Goal: Browse casually

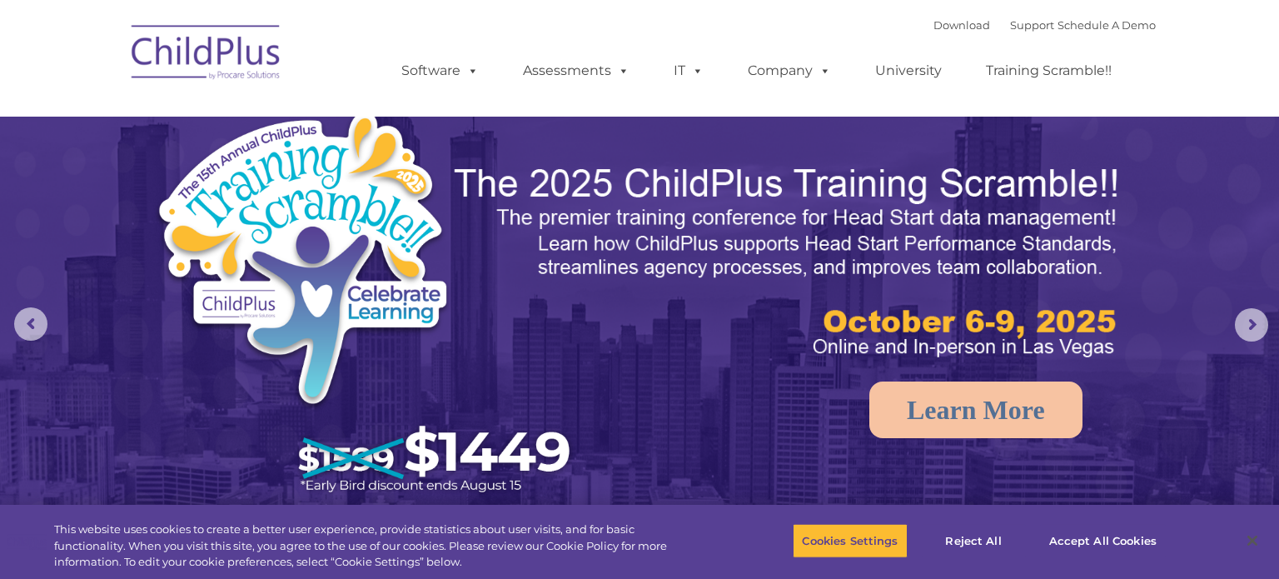
select select "MEDIUM"
click at [991, 539] on button "Reject All" at bounding box center [973, 540] width 104 height 35
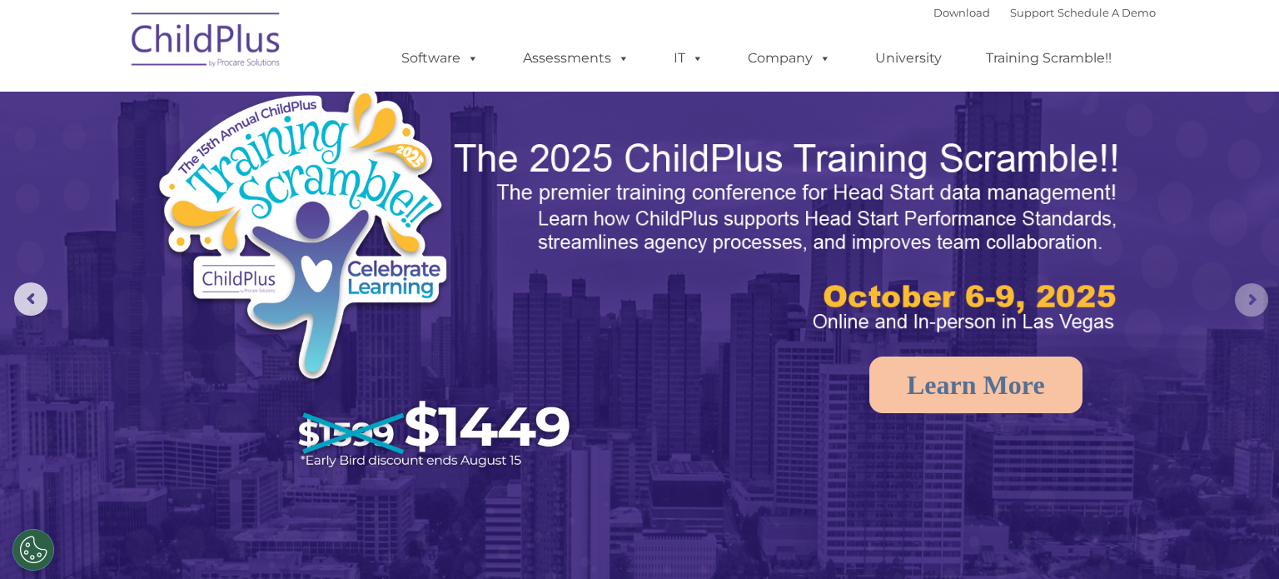
click at [1247, 301] on rs-arrow at bounding box center [1250, 299] width 33 height 33
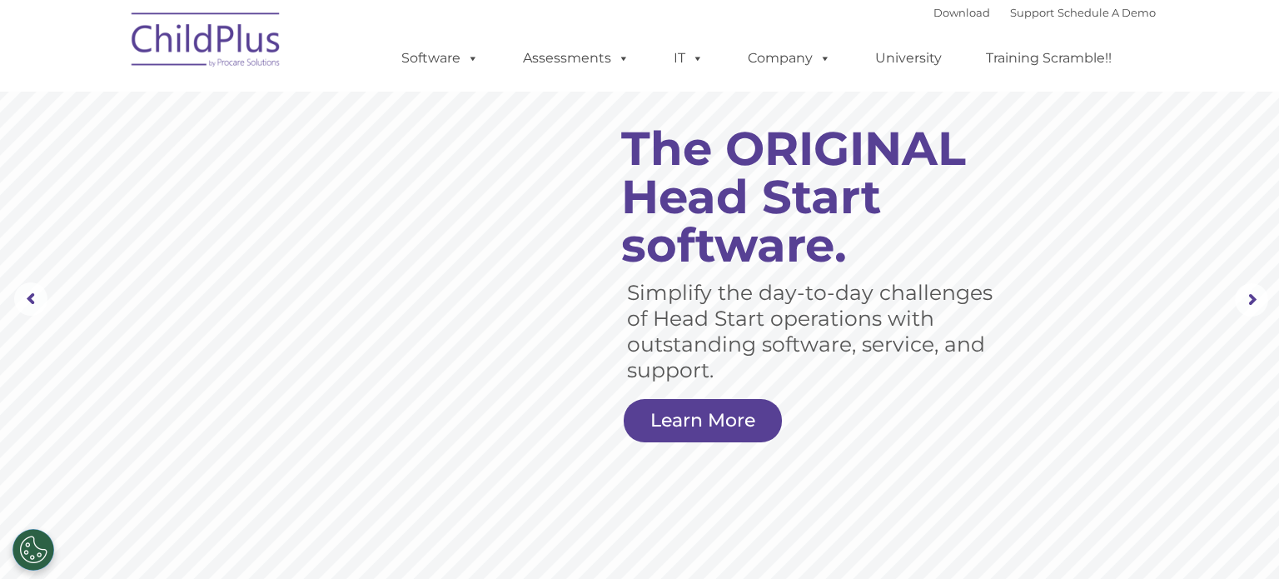
click at [0, 506] on rs-slide "Simplify the day-to-day challenges of Head Start operations with outstanding so…" at bounding box center [639, 299] width 1279 height 649
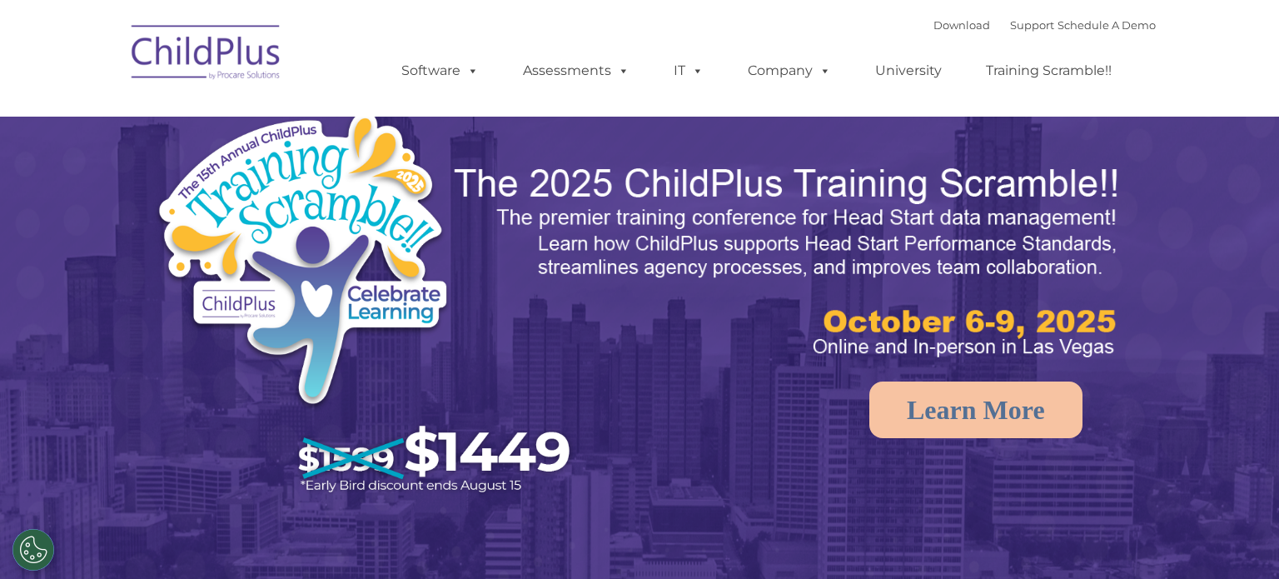
select select "MEDIUM"
